Goal: Information Seeking & Learning: Learn about a topic

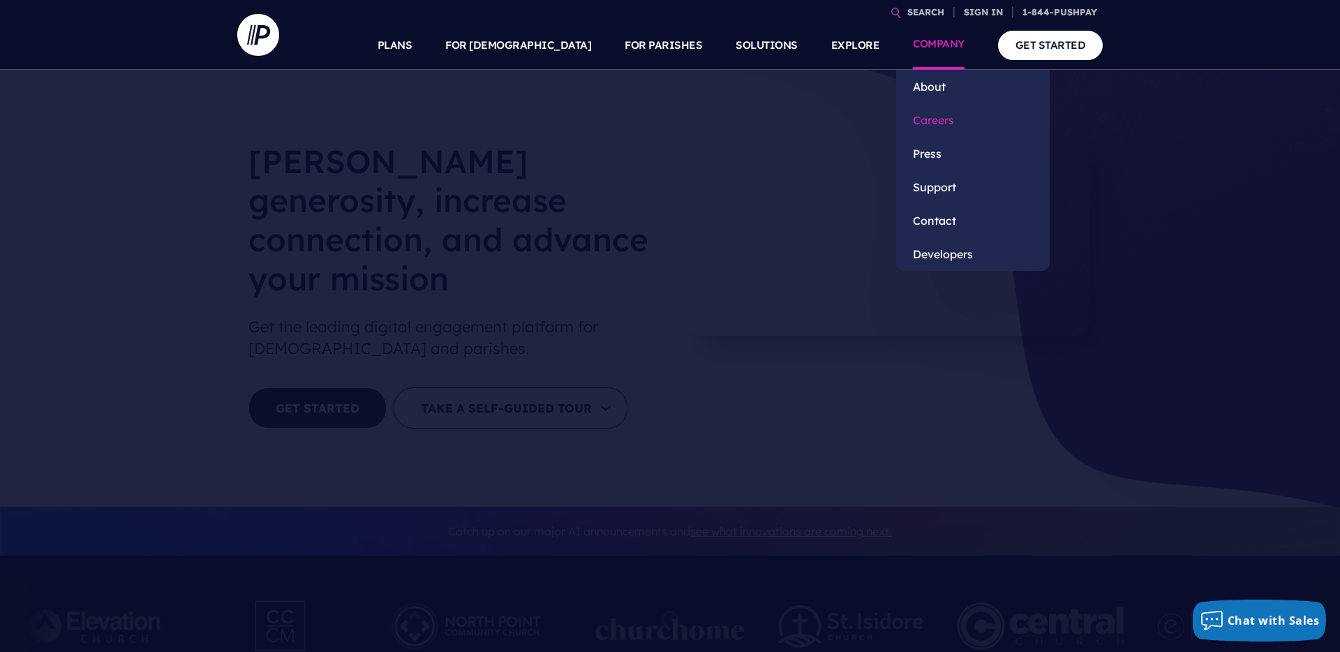
click at [934, 118] on link "Careers" at bounding box center [972, 119] width 153 height 33
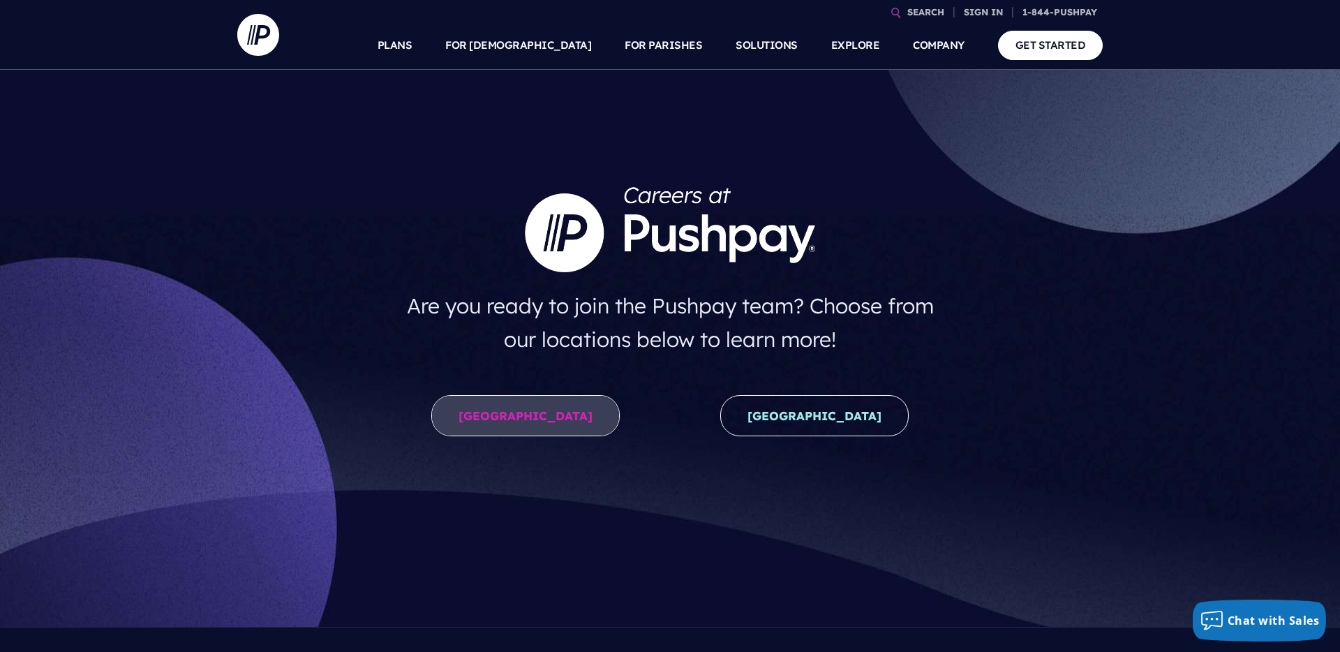
click at [507, 422] on link "United States" at bounding box center [525, 415] width 188 height 41
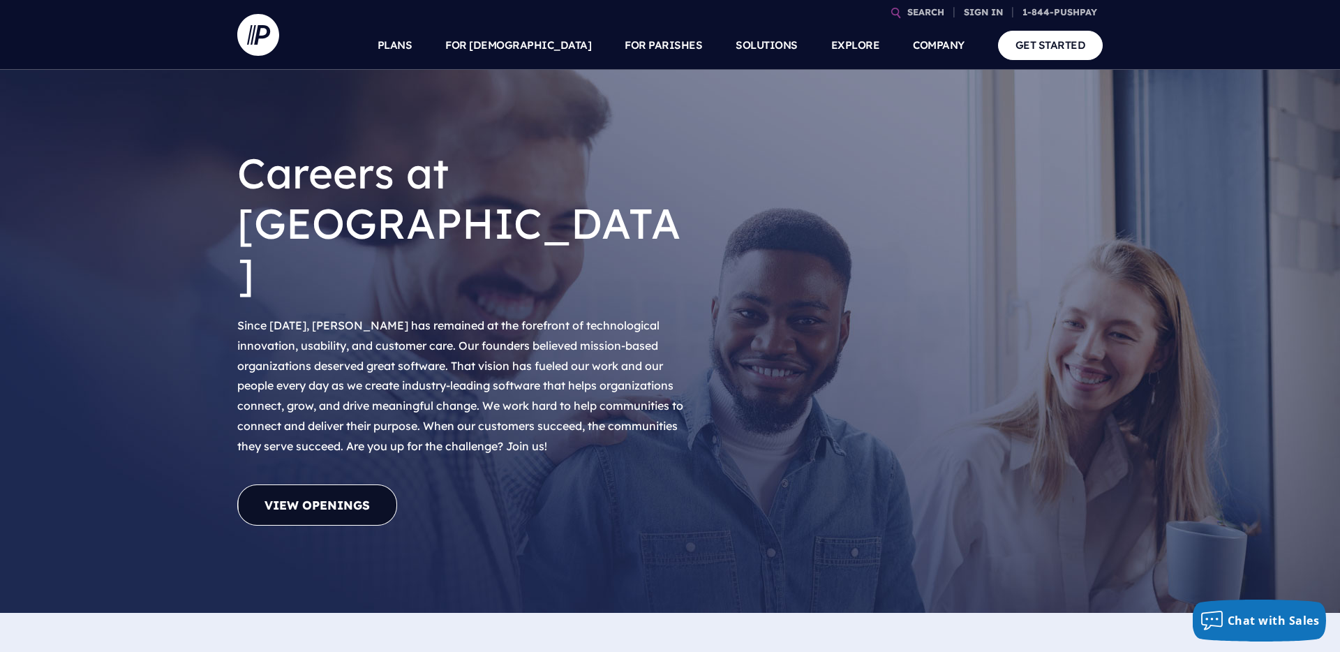
click at [344, 484] on link "View Openings" at bounding box center [317, 504] width 160 height 41
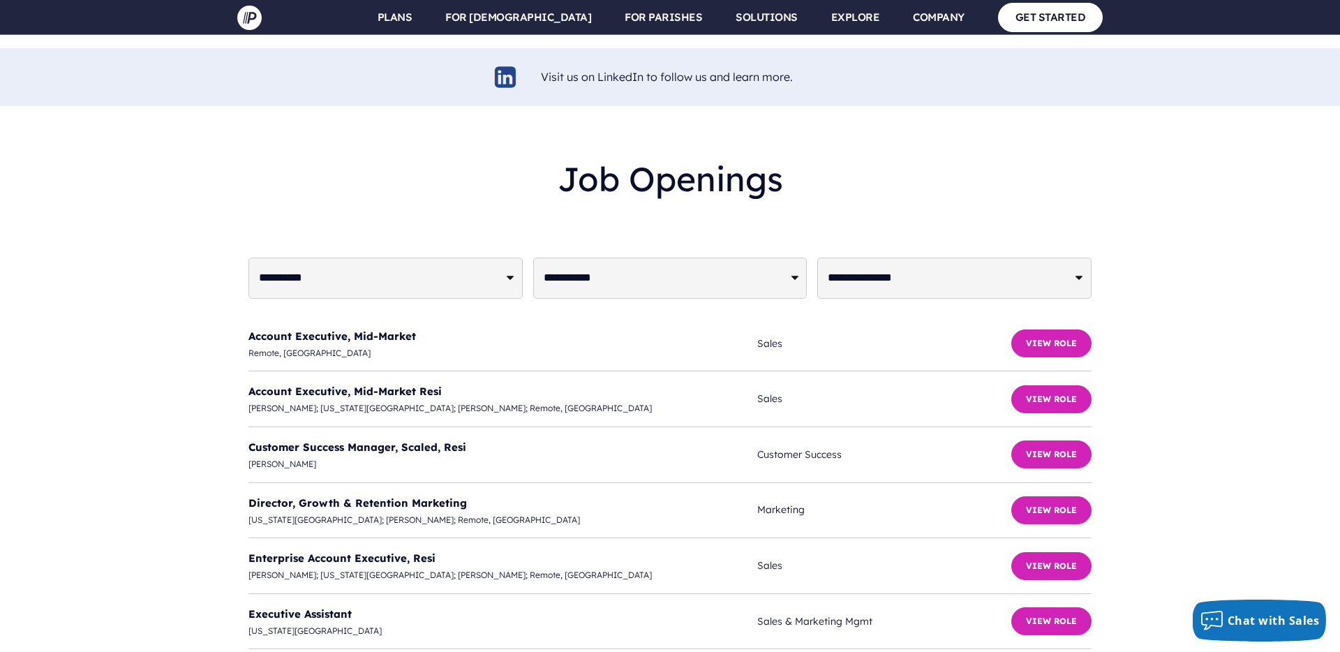
scroll to position [3350, 0]
